Goal: Information Seeking & Learning: Learn about a topic

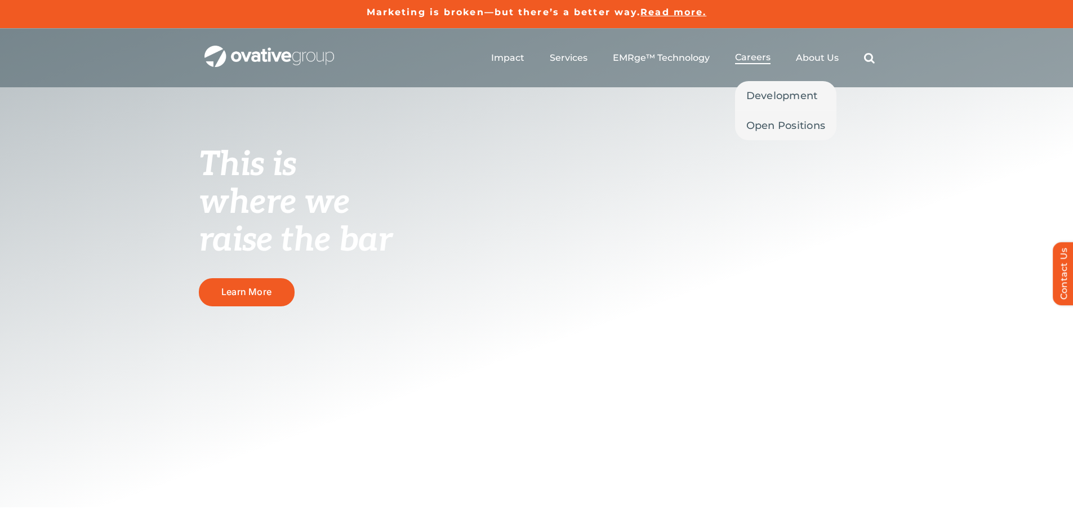
click at [757, 60] on span "Careers" at bounding box center [752, 57] width 35 height 11
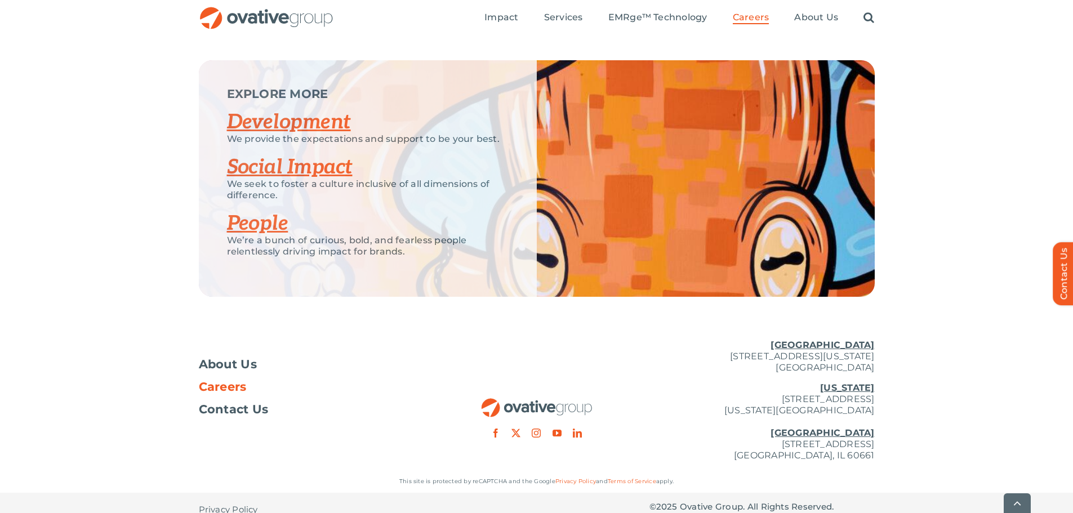
scroll to position [2169, 0]
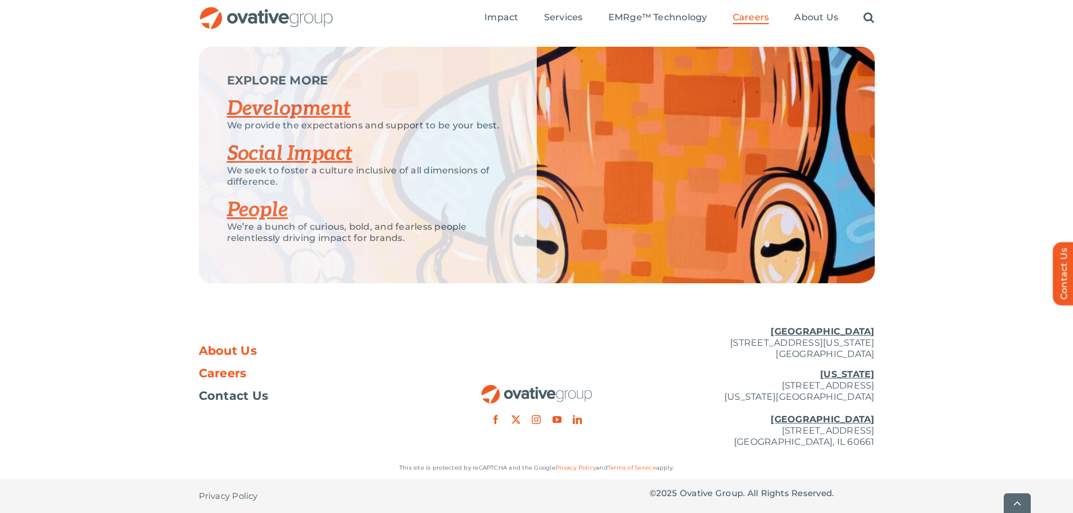
click at [230, 350] on span "About Us" at bounding box center [228, 350] width 59 height 11
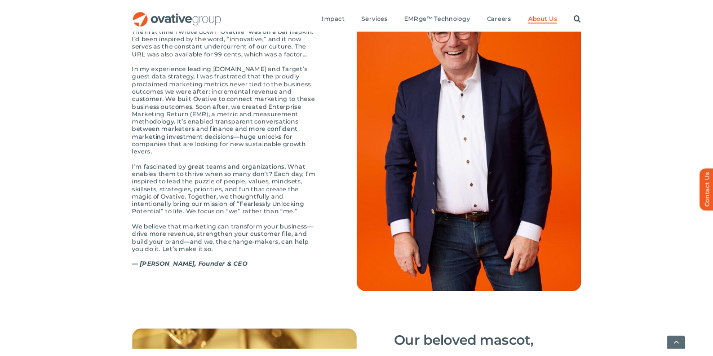
scroll to position [1183, 0]
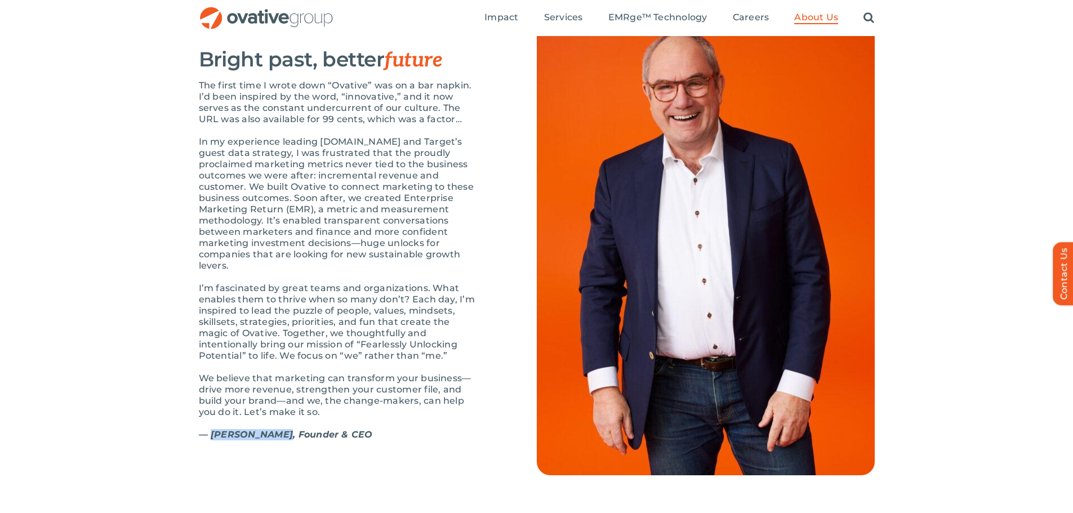
drag, startPoint x: 277, startPoint y: 461, endPoint x: 214, endPoint y: 460, distance: 62.5
click at [214, 440] on strong "— Dale Nitschke, Founder & CEO" at bounding box center [286, 434] width 174 height 11
drag, startPoint x: 228, startPoint y: 451, endPoint x: 225, endPoint y: 458, distance: 7.1
copy strong "Dale Nitschke"
